Goal: Book appointment/travel/reservation

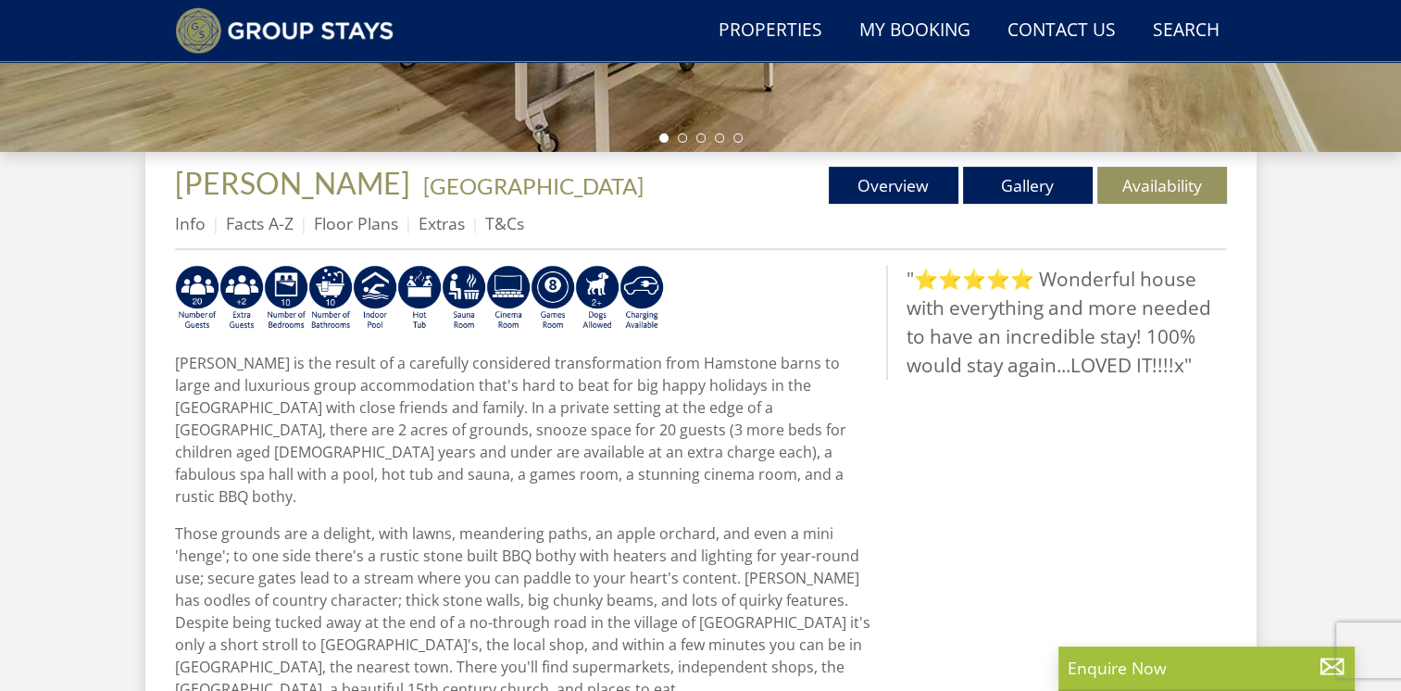
scroll to position [589, 0]
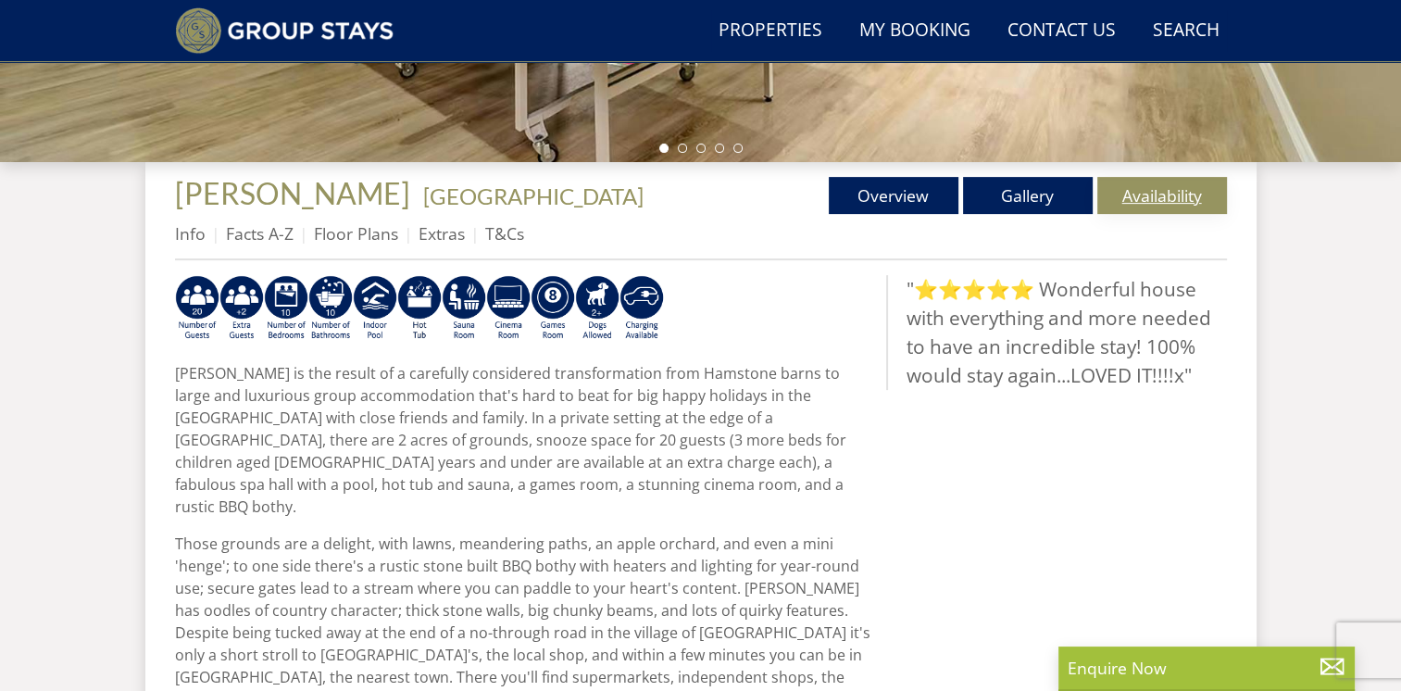
click at [1163, 199] on link "Availability" at bounding box center [1163, 195] width 130 height 37
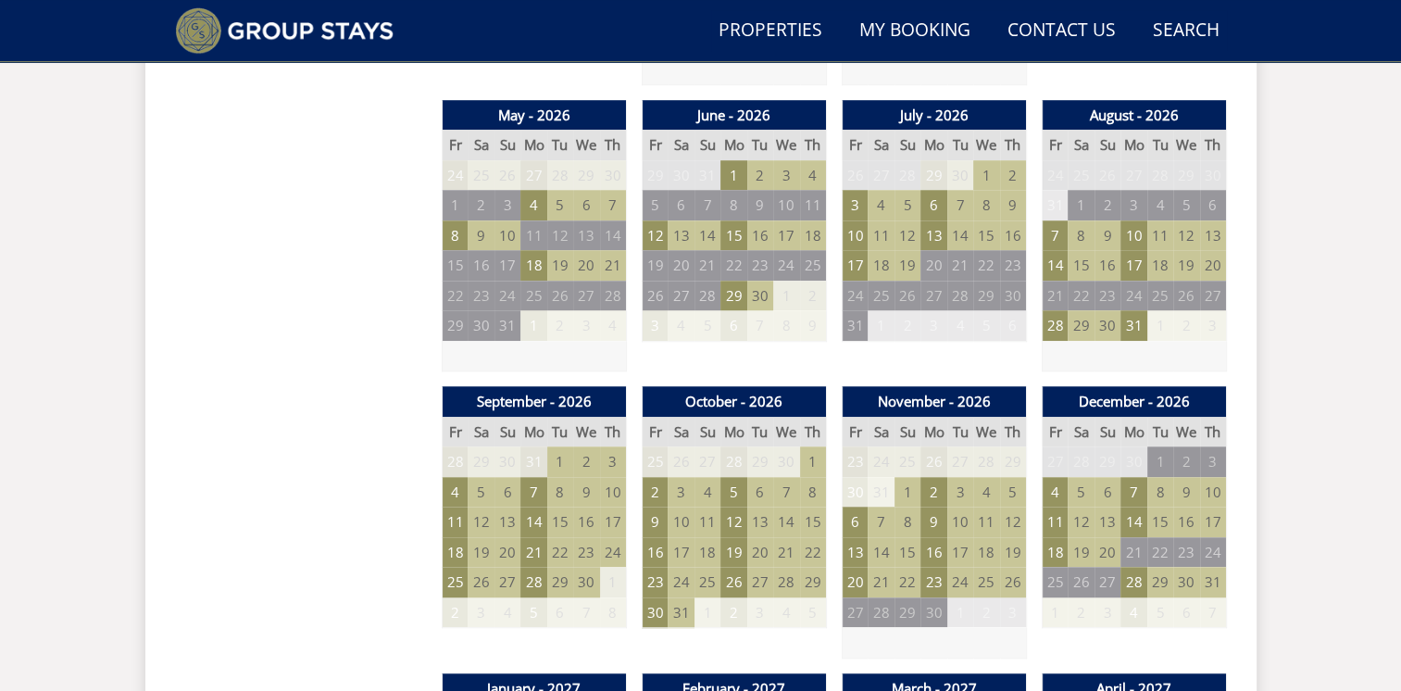
scroll to position [1360, 0]
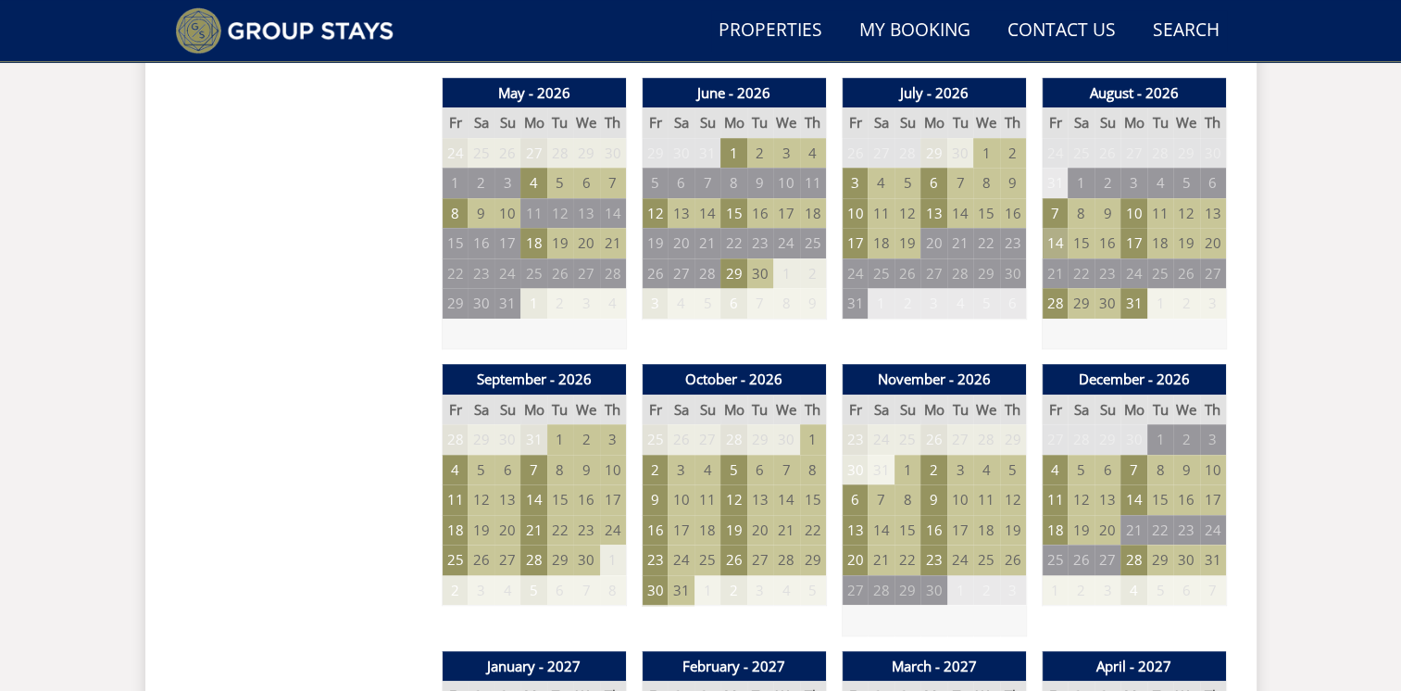
click at [1052, 243] on td "14" at bounding box center [1055, 243] width 26 height 31
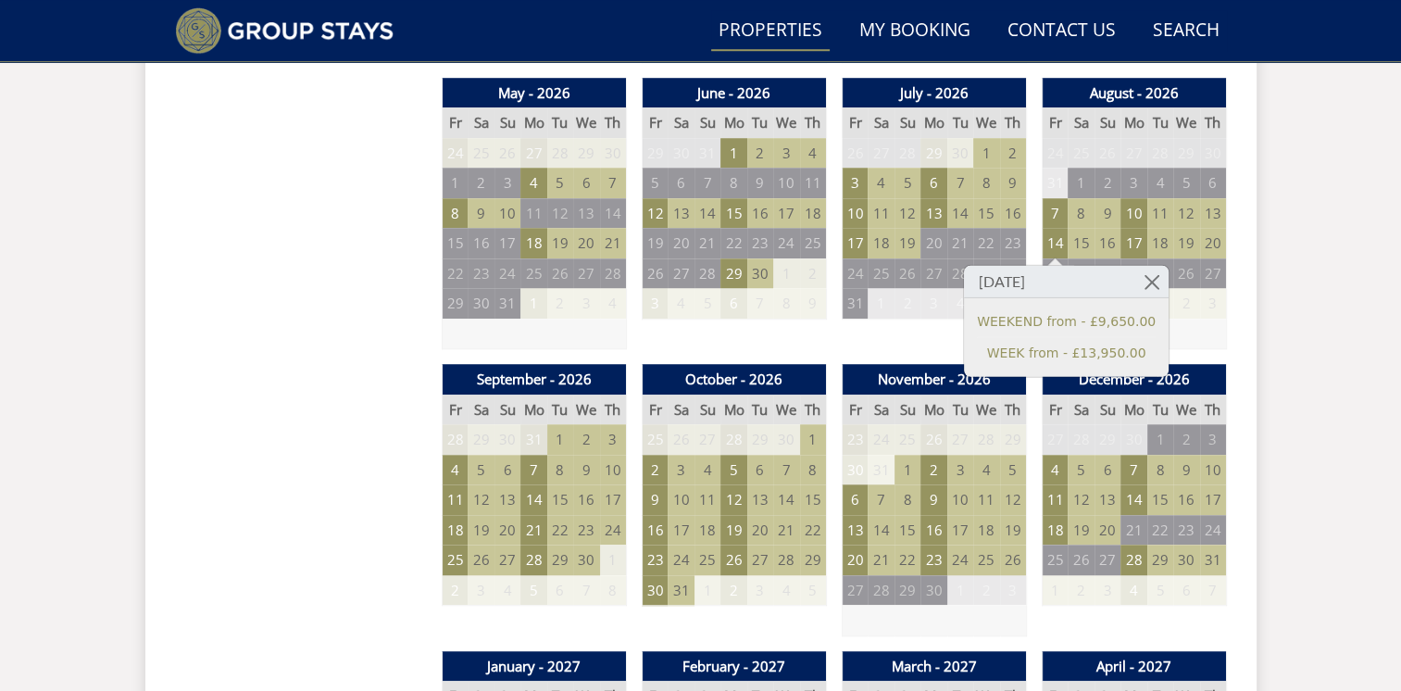
click at [778, 28] on link "Properties" at bounding box center [770, 31] width 119 height 42
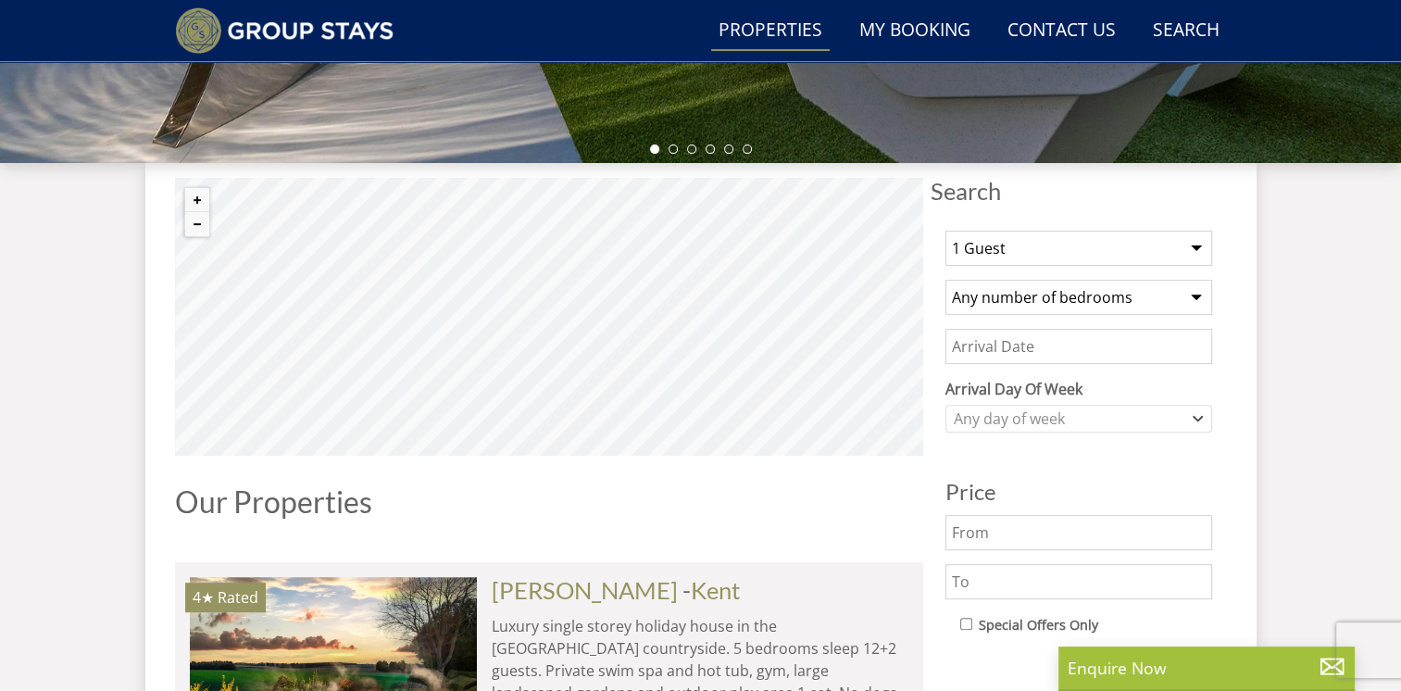
scroll to position [609, 0]
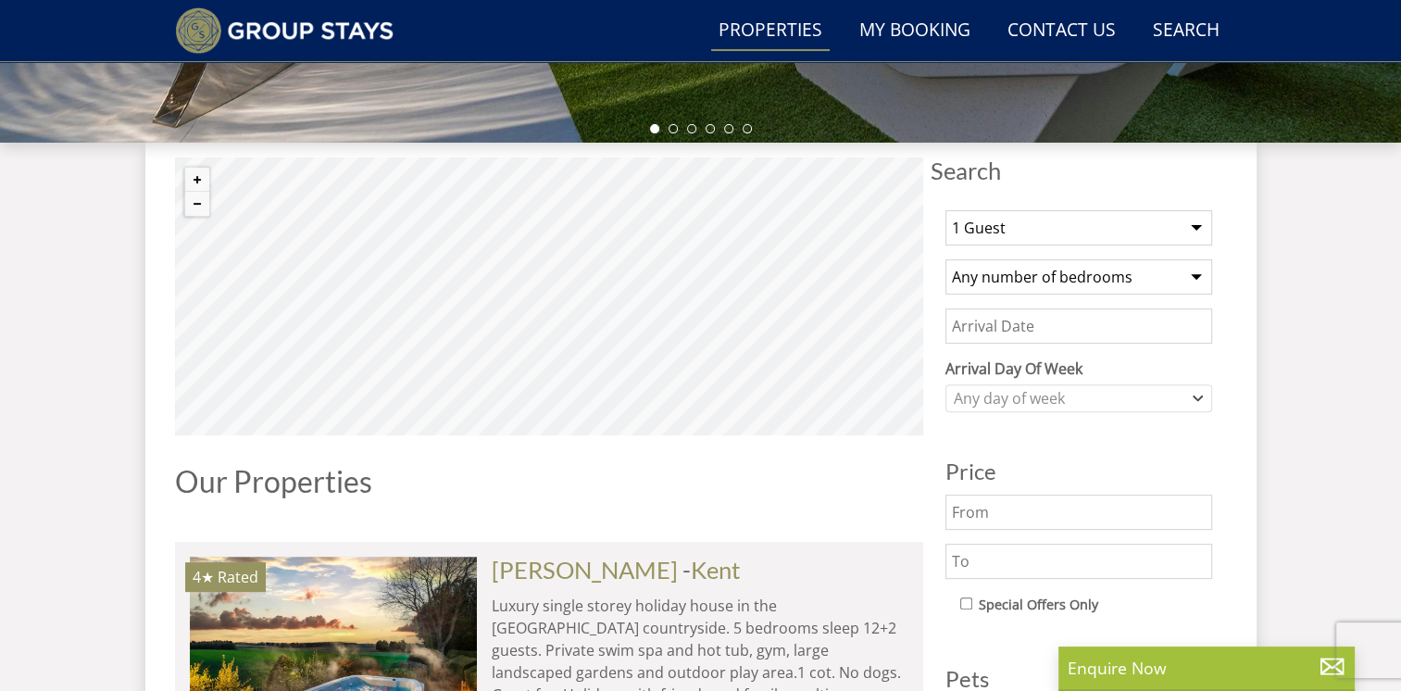
click at [1049, 230] on select "1 Guest 2 Guests 3 Guests 4 Guests 5 Guests 6 Guests 7 Guests 8 Guests 9 Guests…" at bounding box center [1079, 227] width 267 height 35
select select "12"
click at [946, 210] on select "1 Guest 2 Guests 3 Guests 4 Guests 5 Guests 6 Guests 7 Guests 8 Guests 9 Guests…" at bounding box center [1079, 227] width 267 height 35
click at [997, 274] on select "Any number of bedrooms 3 Bedrooms 4 Bedrooms 5 Bedrooms 6 Bedrooms 7 Bedrooms 8…" at bounding box center [1079, 276] width 267 height 35
select select "6"
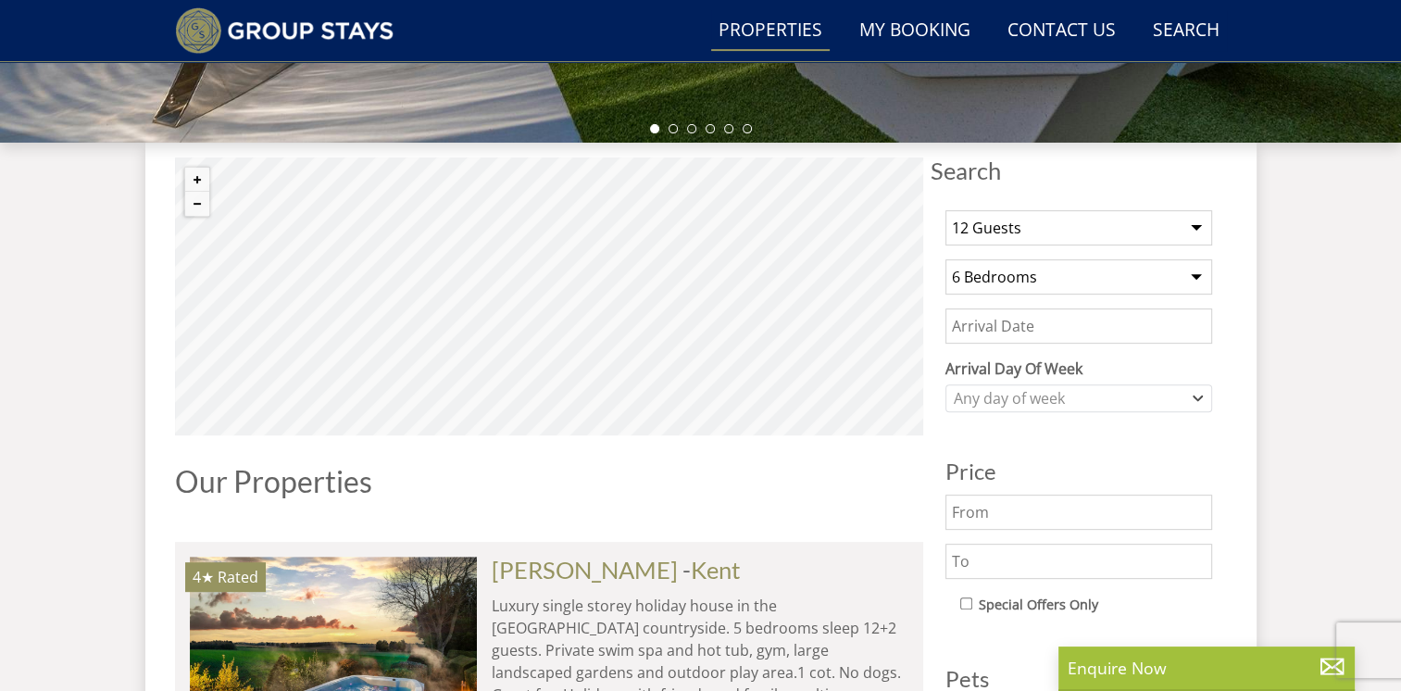
click at [946, 259] on select "Any number of bedrooms 3 Bedrooms 4 Bedrooms 5 Bedrooms 6 Bedrooms 7 Bedrooms 8…" at bounding box center [1079, 276] width 267 height 35
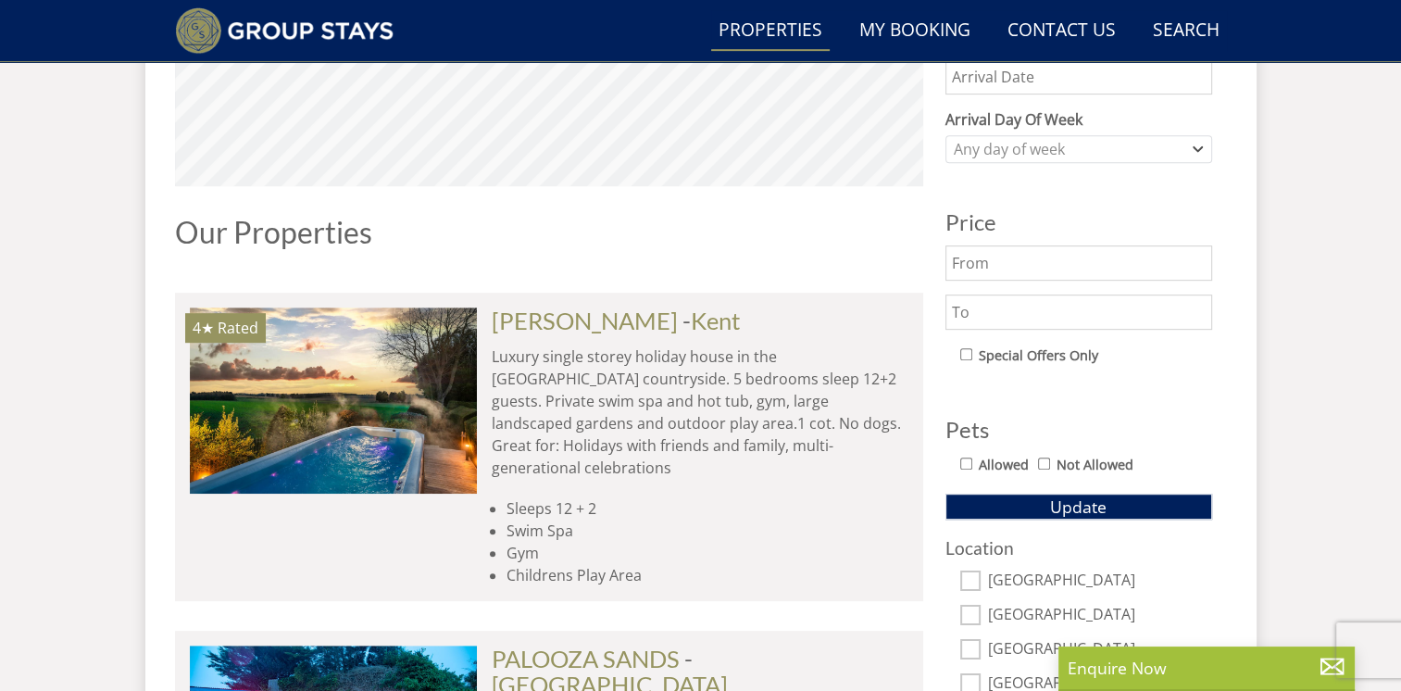
scroll to position [837, 0]
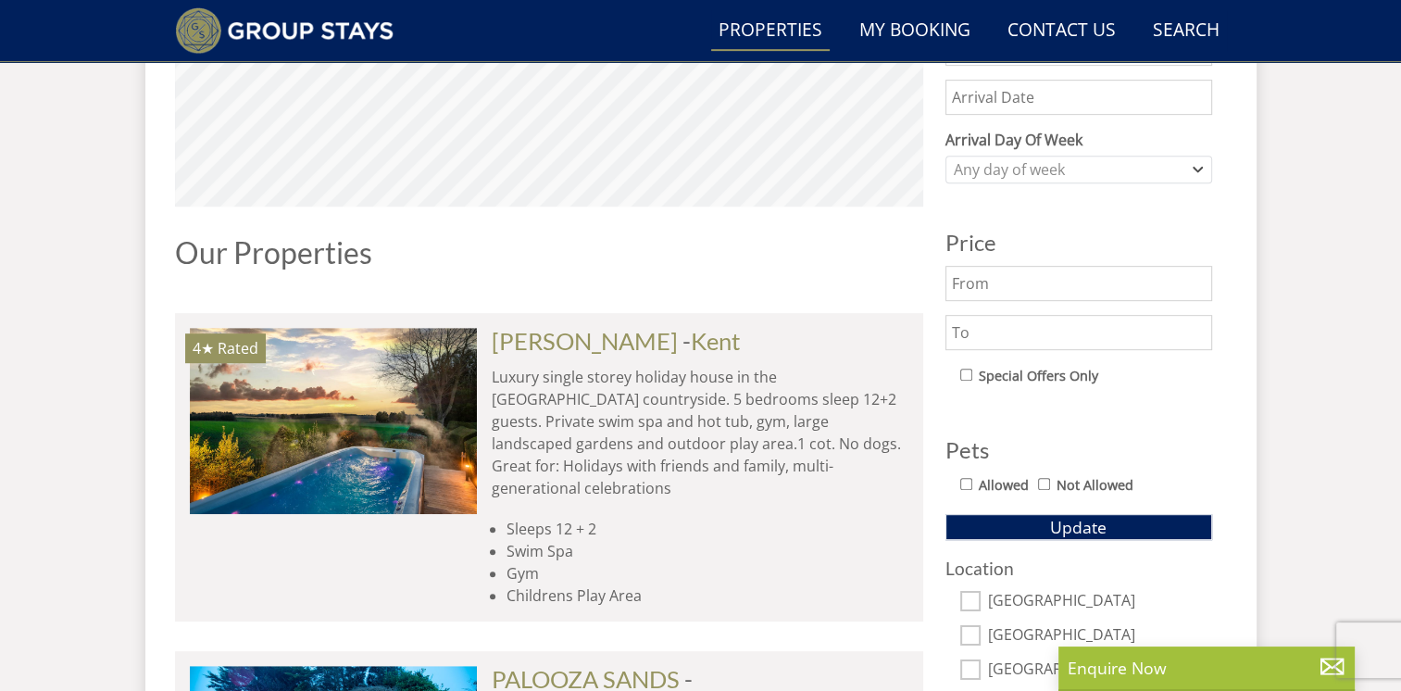
click at [964, 478] on input "Allowed" at bounding box center [967, 484] width 12 height 12
checkbox input "true"
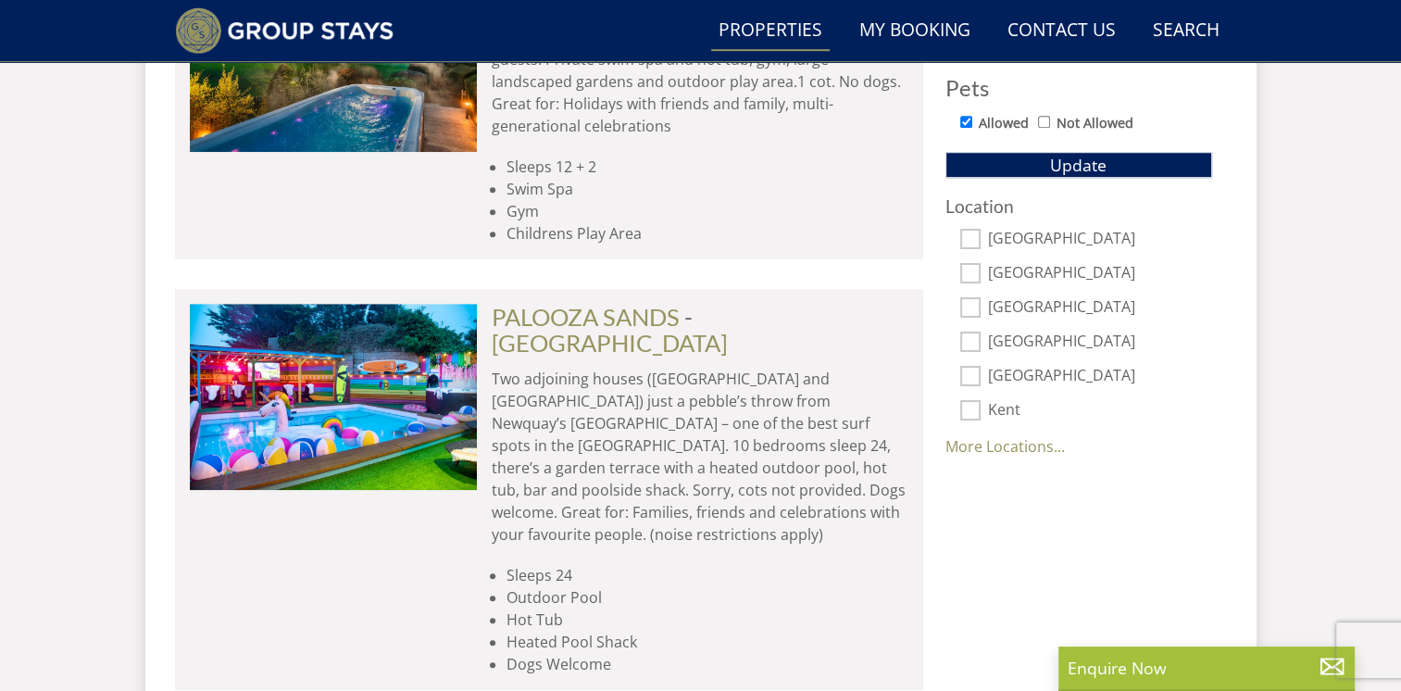
scroll to position [1169, 0]
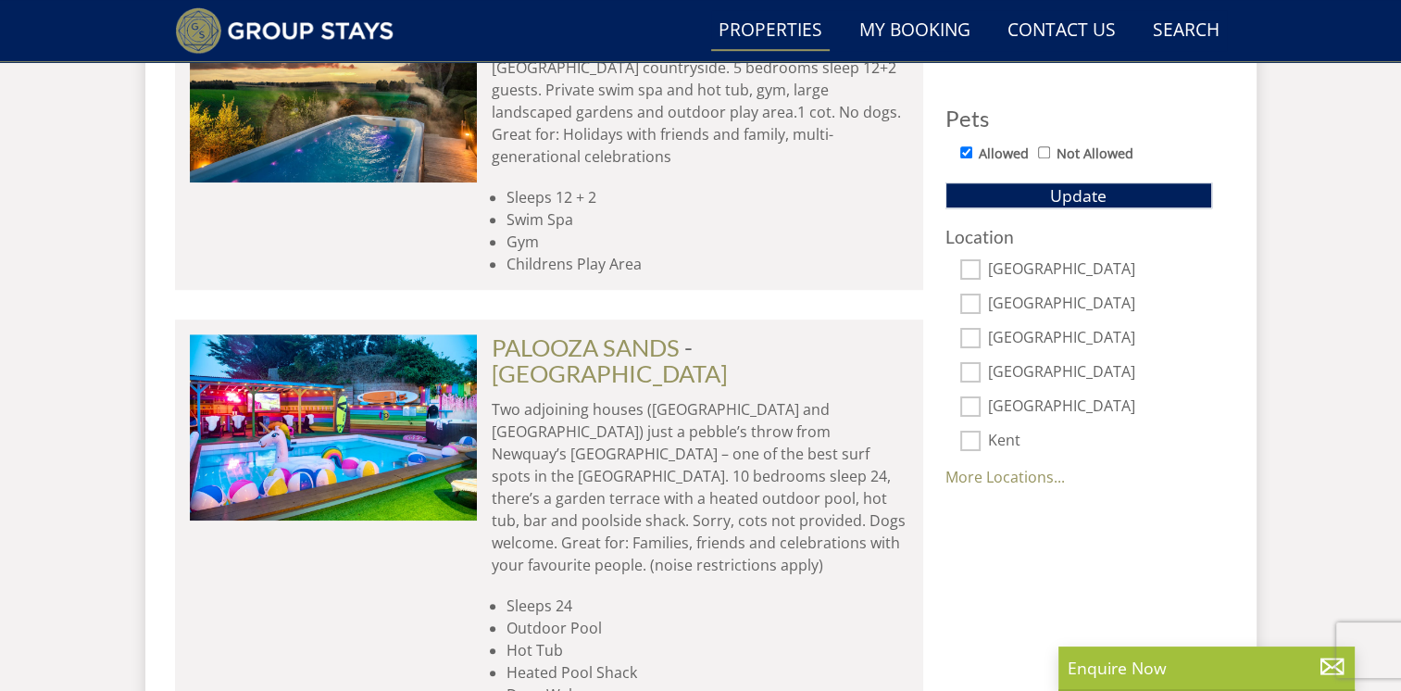
click at [974, 406] on input "[GEOGRAPHIC_DATA]" at bounding box center [971, 406] width 20 height 20
checkbox input "true"
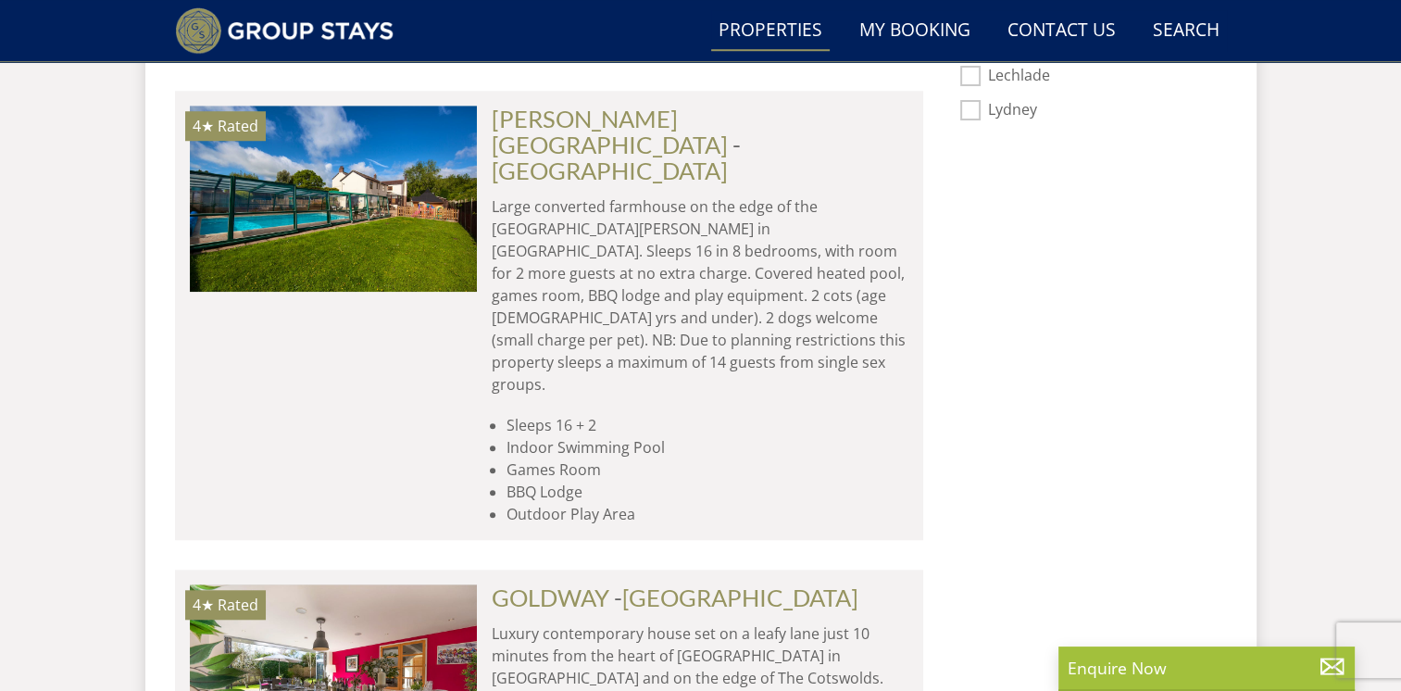
scroll to position [1414, 0]
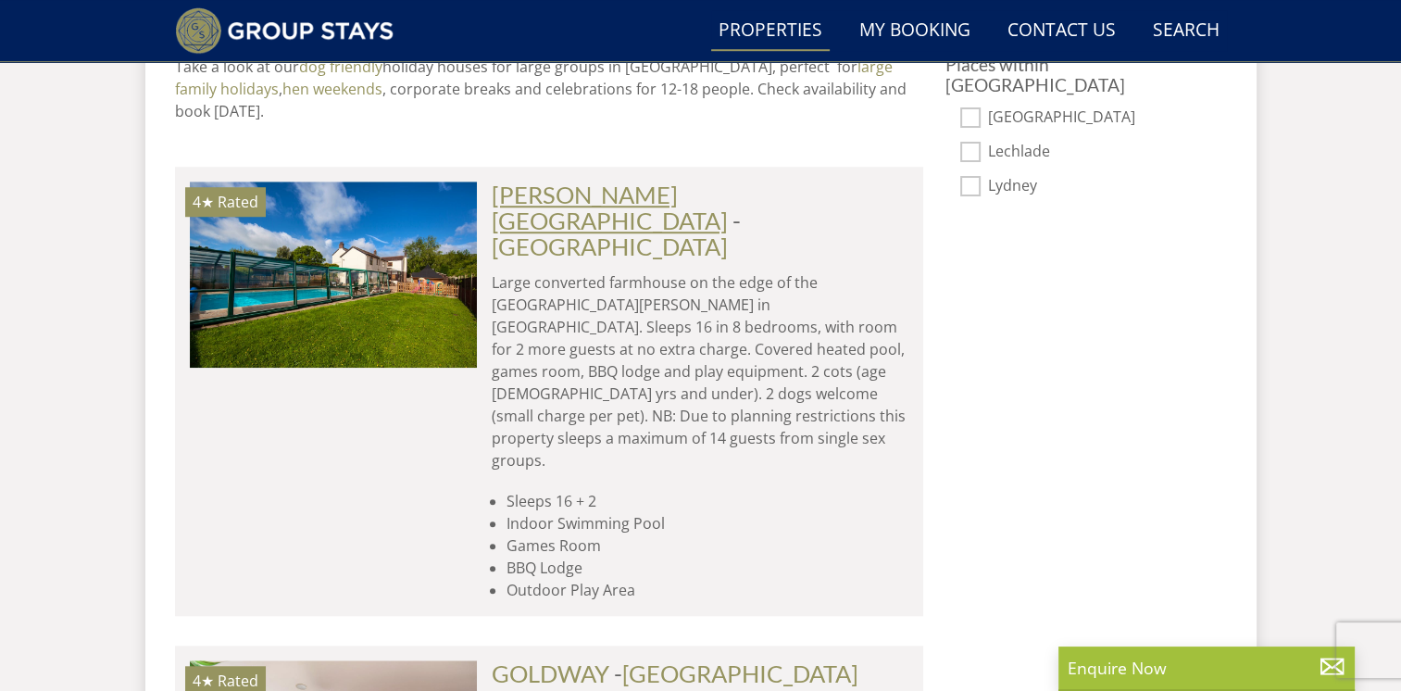
click at [608, 181] on link "[PERSON_NAME][GEOGRAPHIC_DATA]" at bounding box center [610, 208] width 236 height 54
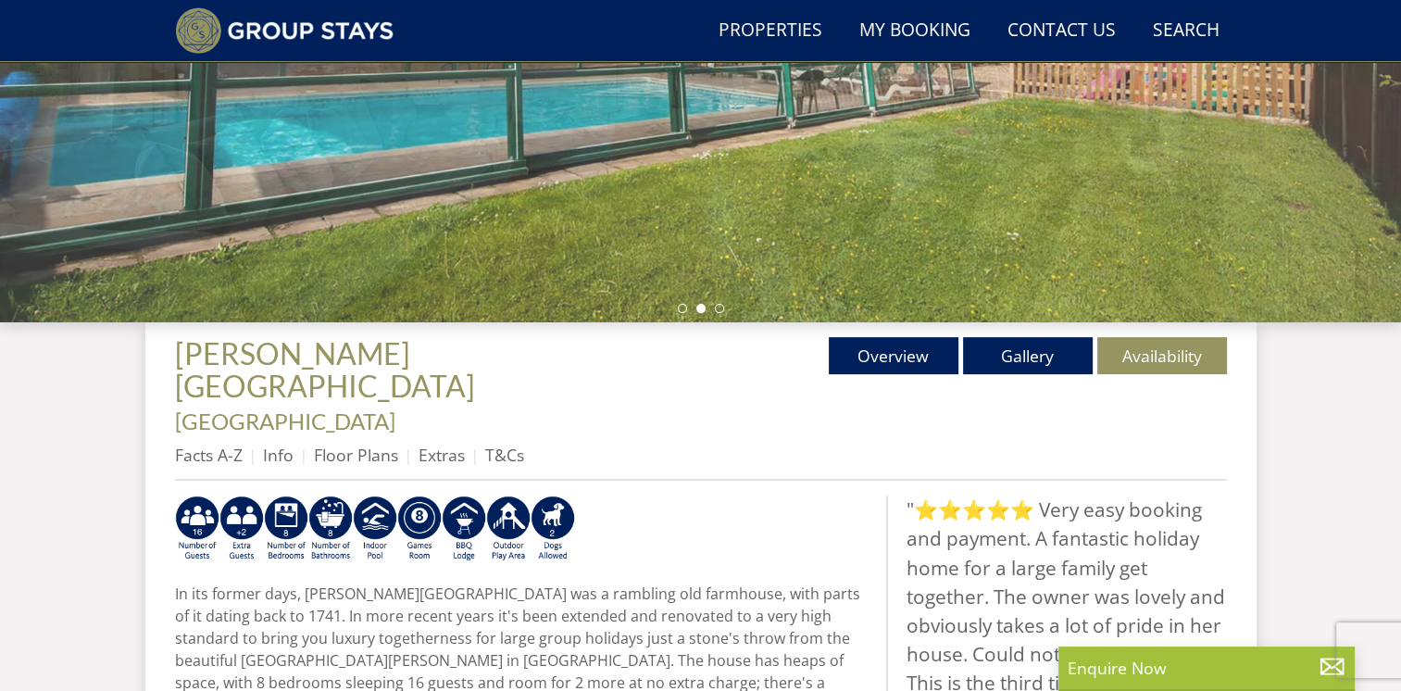
scroll to position [426, 0]
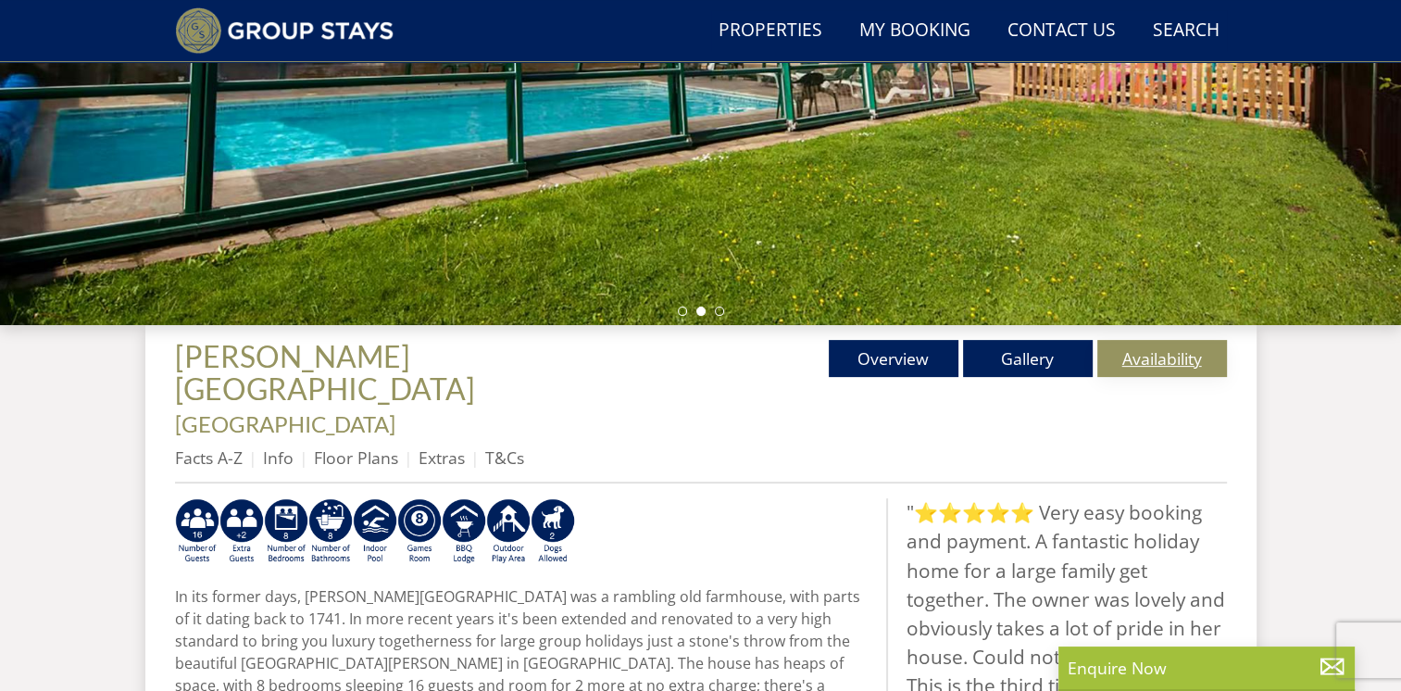
click at [1139, 361] on link "Availability" at bounding box center [1163, 358] width 130 height 37
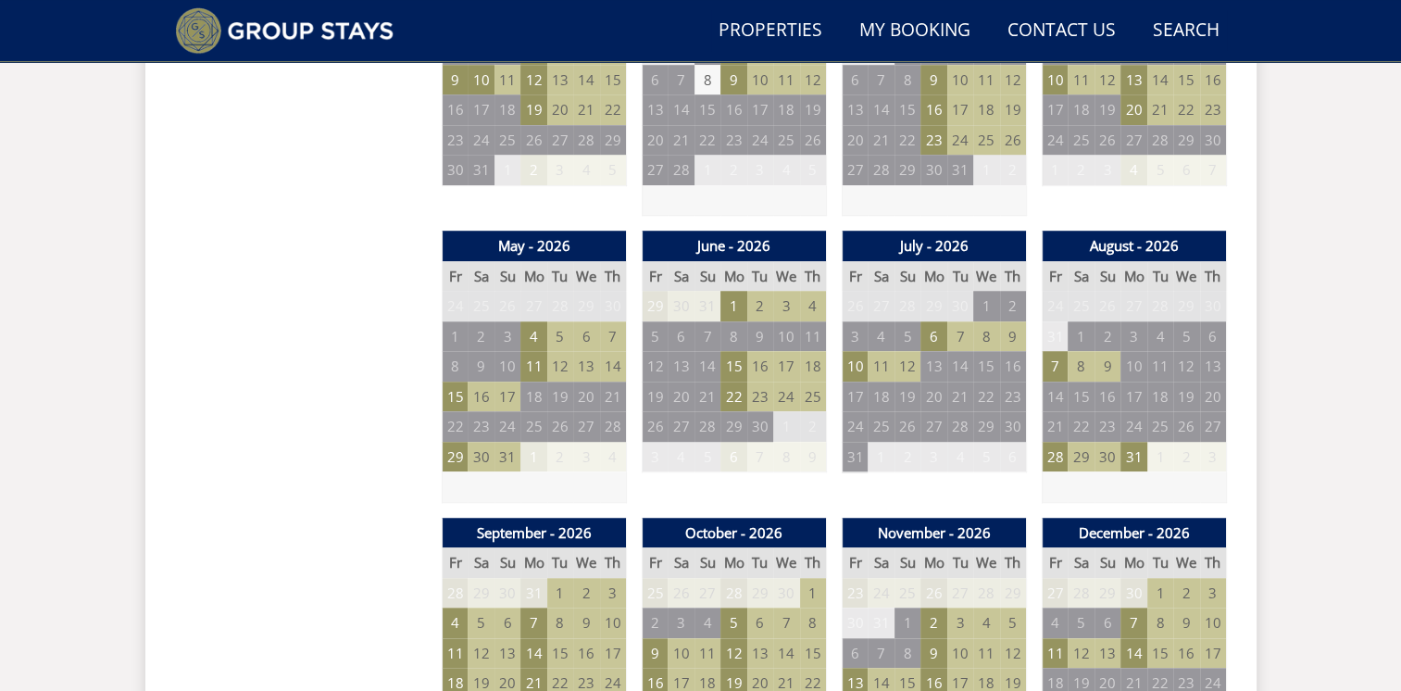
scroll to position [1285, 0]
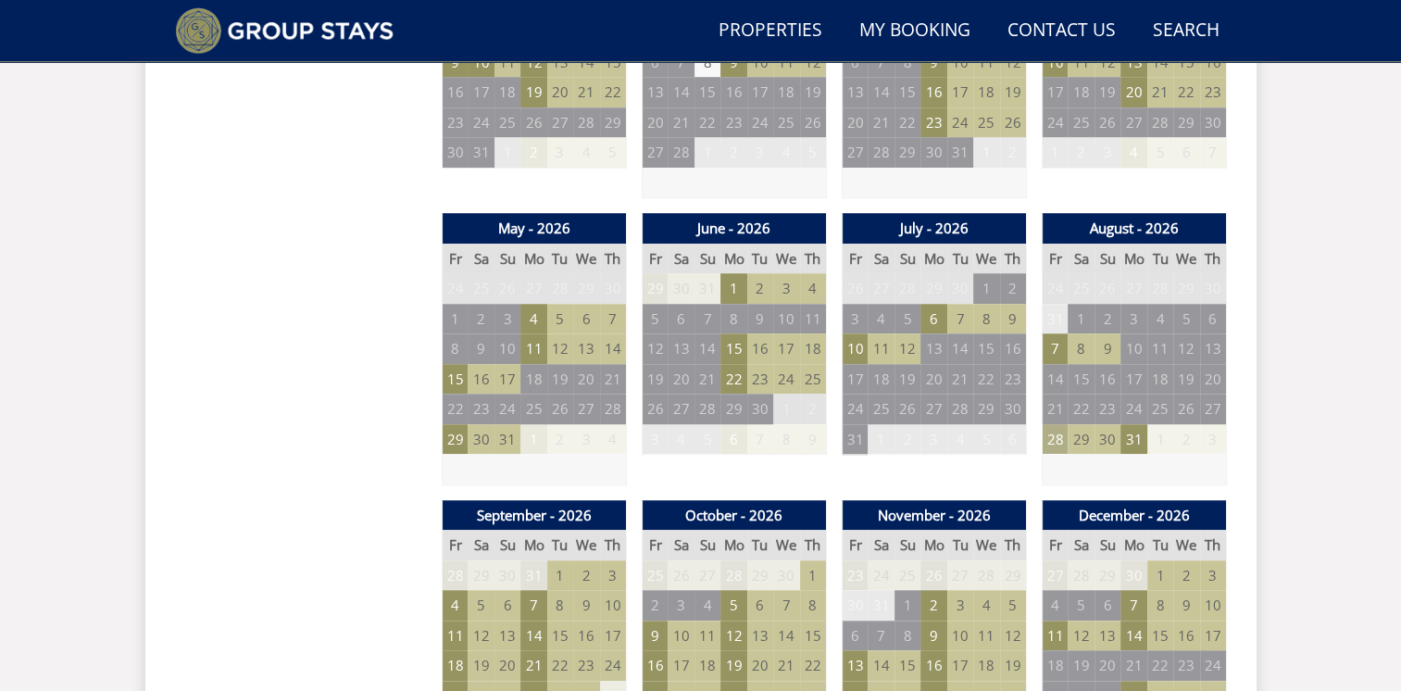
click at [1047, 424] on td "28" at bounding box center [1055, 439] width 26 height 31
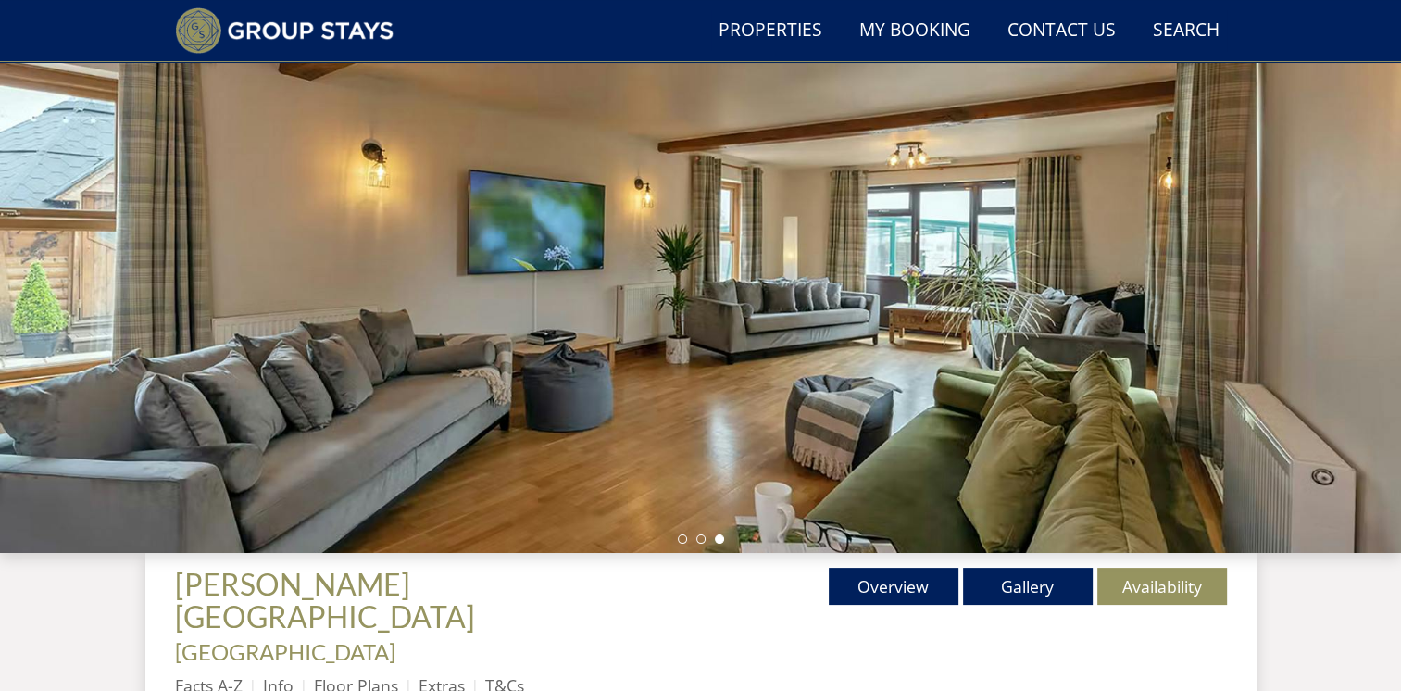
scroll to position [0, 0]
